Goal: Task Accomplishment & Management: Use online tool/utility

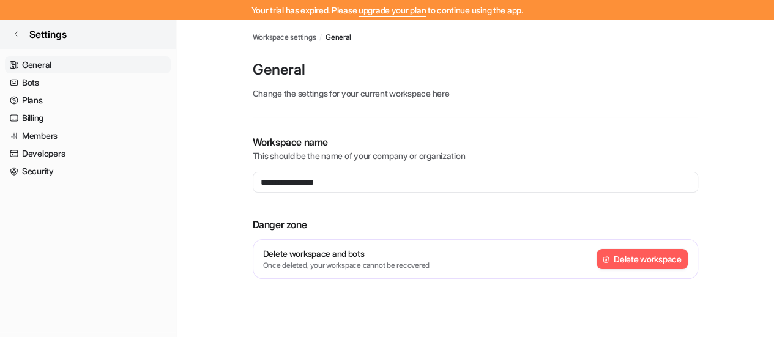
click at [17, 35] on icon at bounding box center [15, 34] width 7 height 7
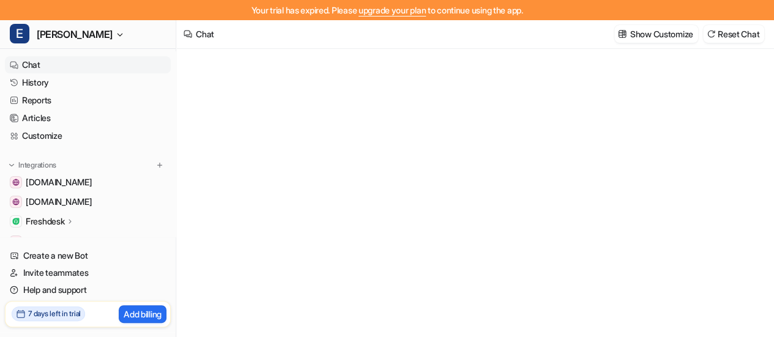
type textarea "**********"
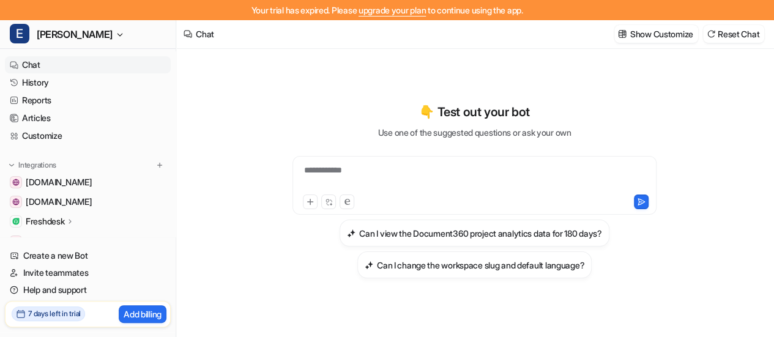
scroll to position [20, 0]
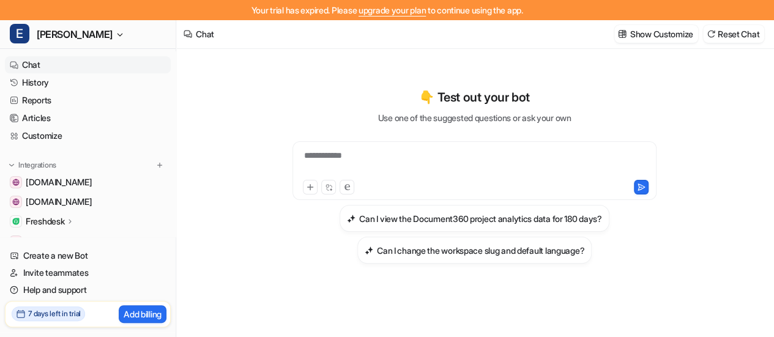
click at [45, 229] on div "Freshdesk" at bounding box center [88, 221] width 166 height 17
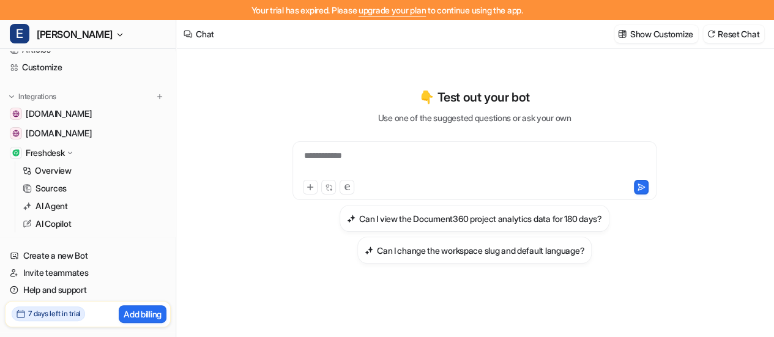
scroll to position [75, 0]
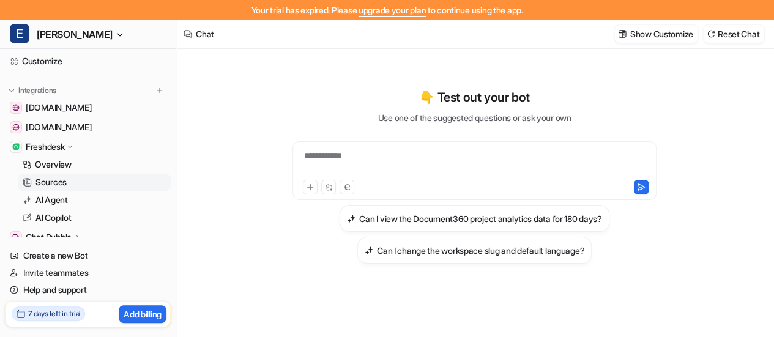
click at [70, 188] on link "Sources" at bounding box center [94, 182] width 153 height 17
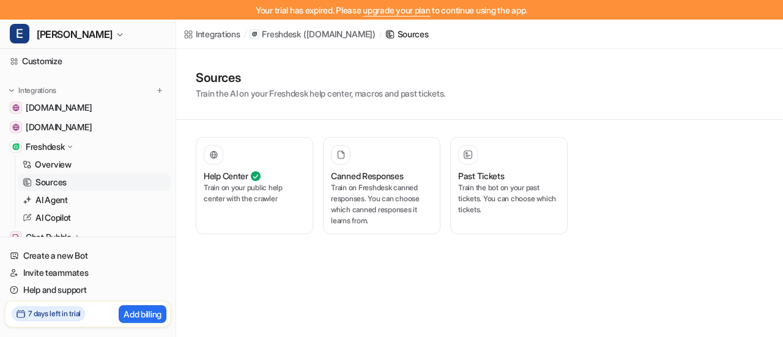
click at [536, 49] on div "Sources Train the AI on your Freshdesk help center, macros and past tickets." at bounding box center [479, 84] width 607 height 71
click at [509, 162] on div at bounding box center [509, 155] width 102 height 20
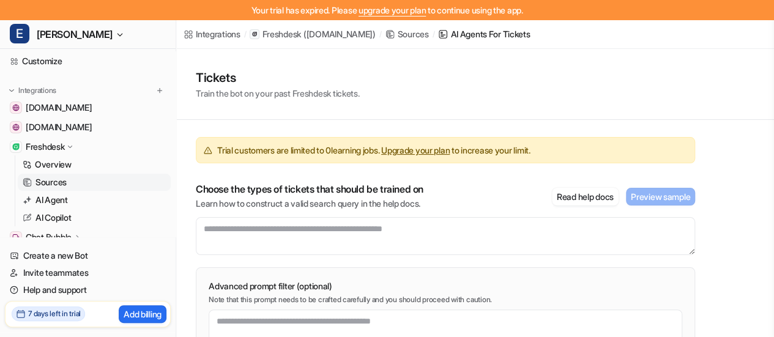
click at [214, 70] on h1 "Tickets" at bounding box center [277, 77] width 163 height 18
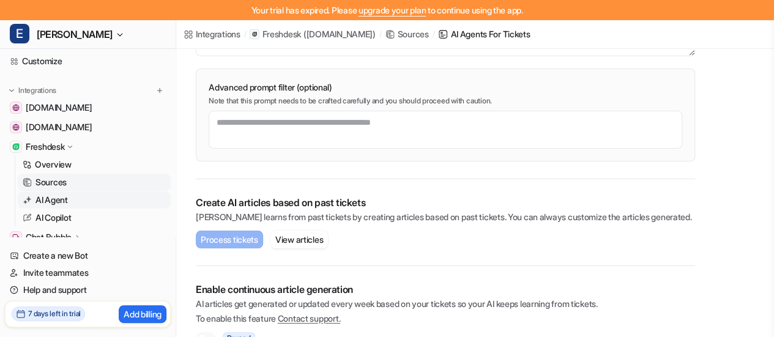
scroll to position [116, 0]
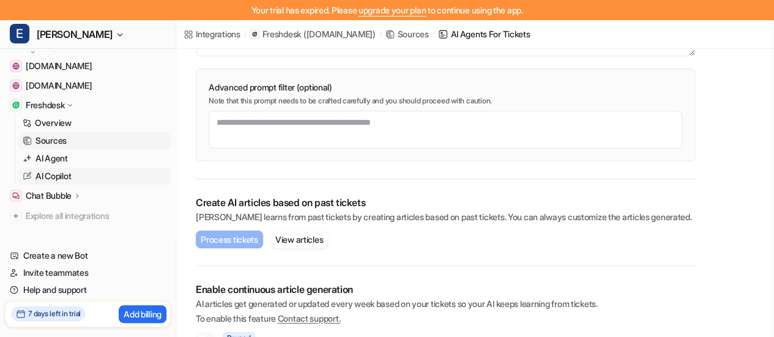
click at [79, 176] on link "AI Copilot" at bounding box center [94, 176] width 153 height 17
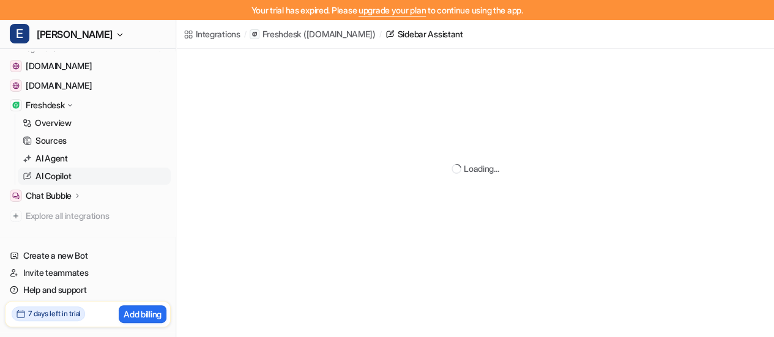
scroll to position [79, 0]
